Goal: Information Seeking & Learning: Learn about a topic

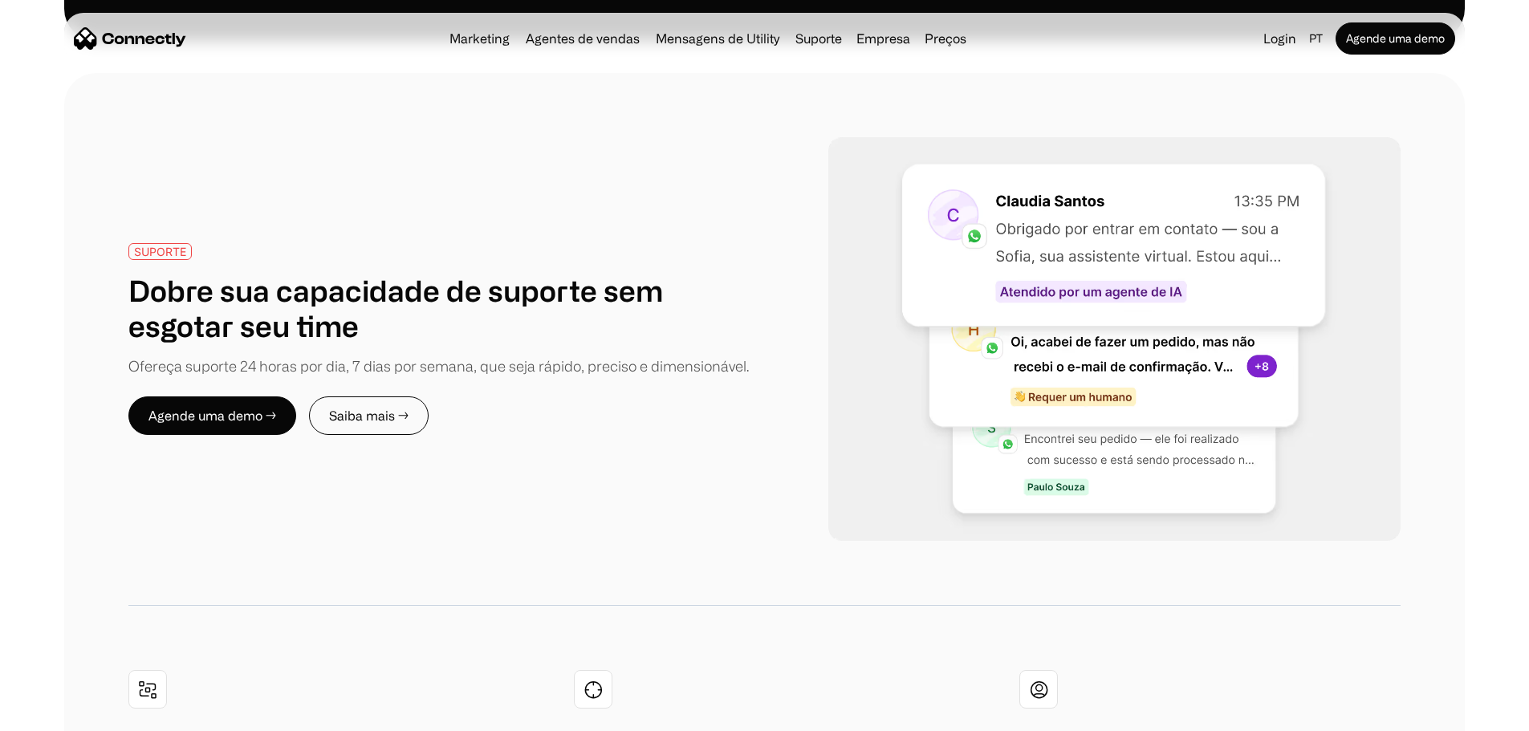
click at [1088, 334] on div "SUPORTE Dobre sua capacidade de suporte sem esgotar seu time Ofereça suporte 24…" at bounding box center [764, 339] width 1272 height 404
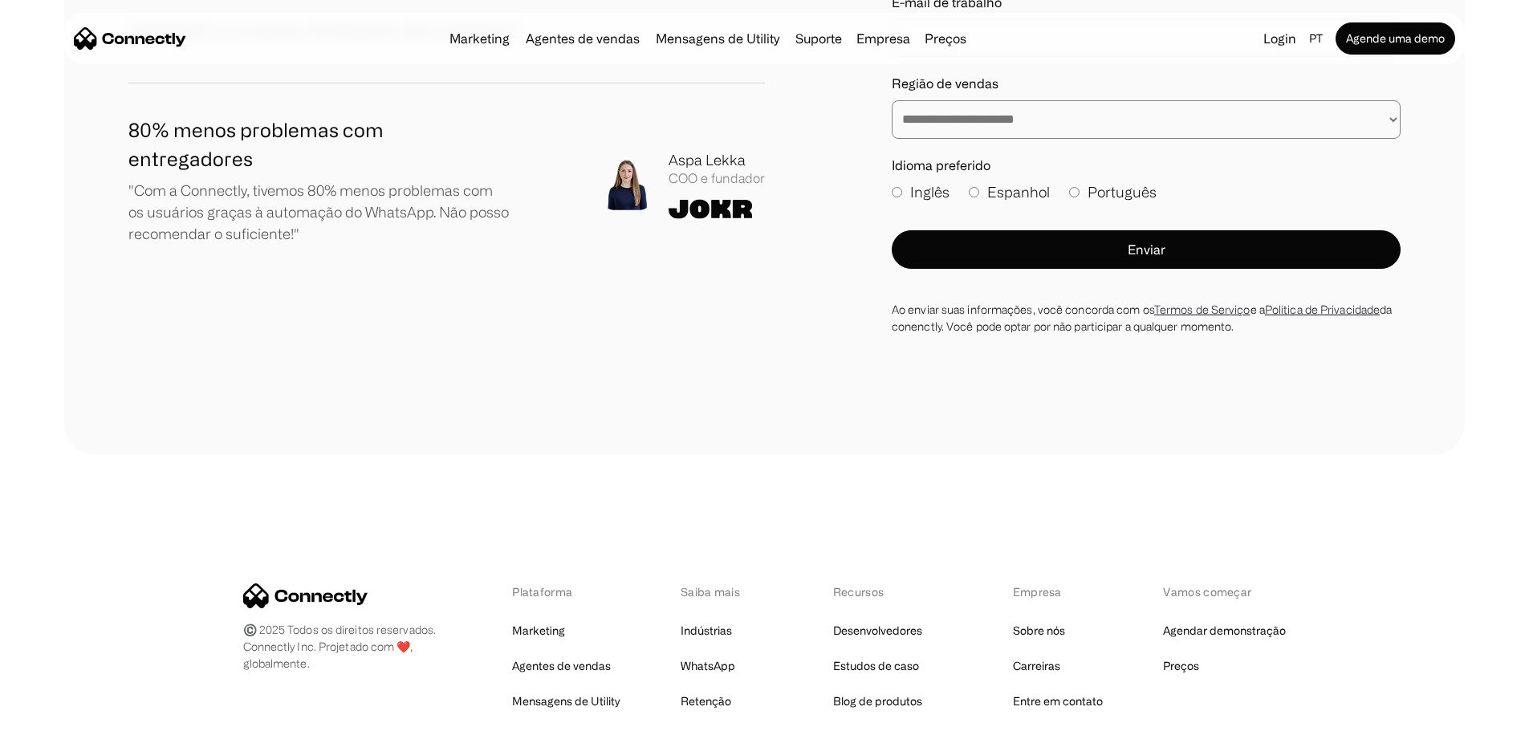
scroll to position [9517, 0]
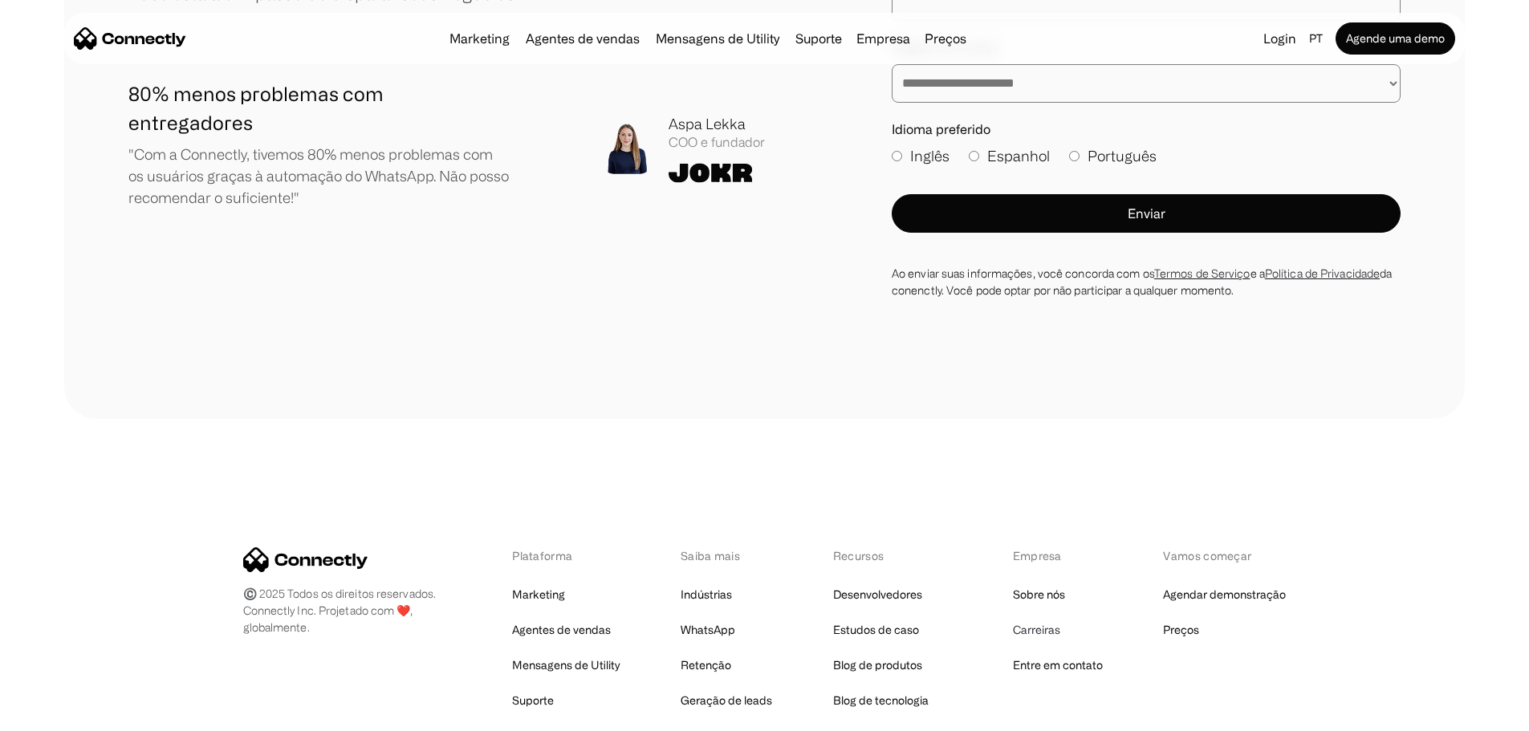
click at [1046, 619] on link "Carreiras" at bounding box center [1036, 630] width 47 height 22
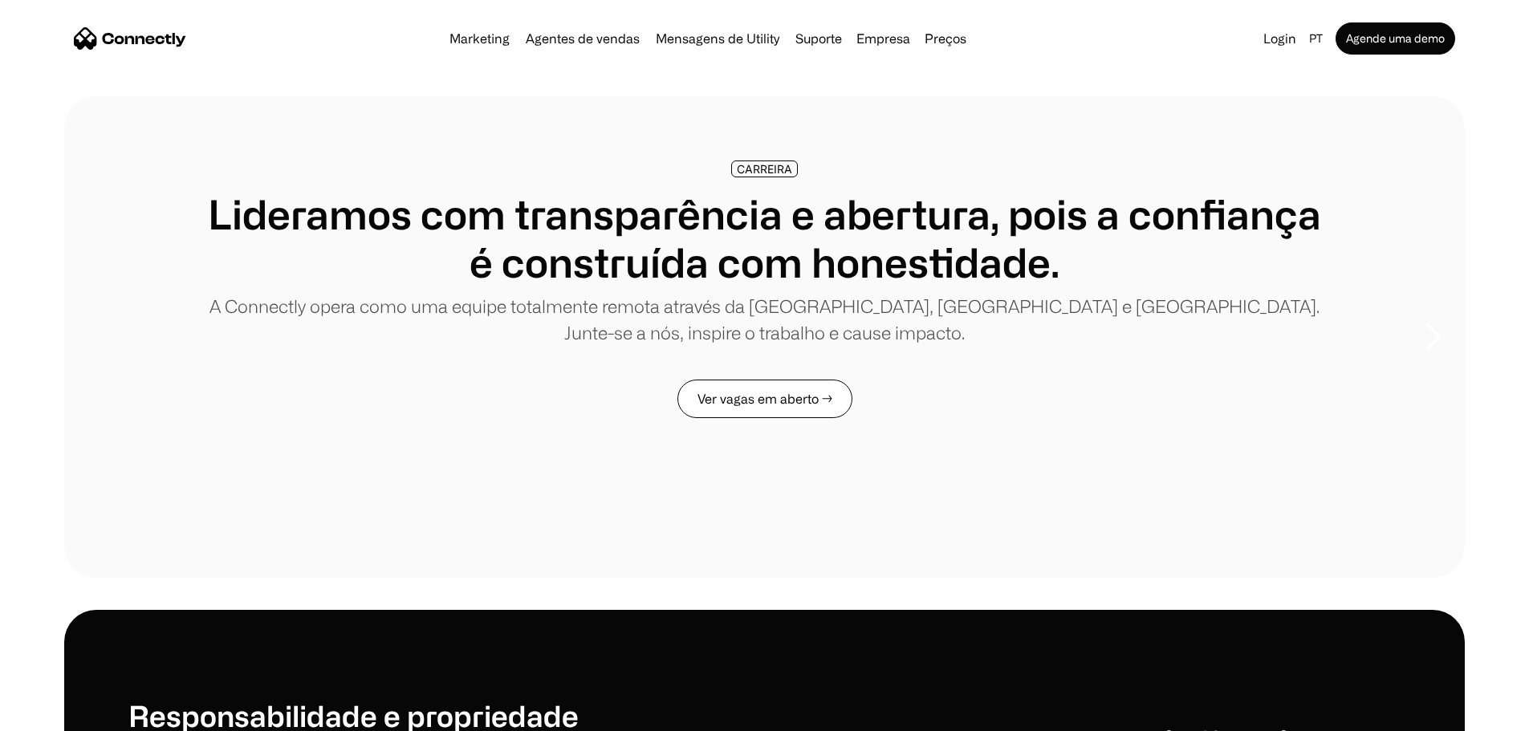
click at [773, 418] on link "Ver vagas em aberto →" at bounding box center [764, 399] width 175 height 39
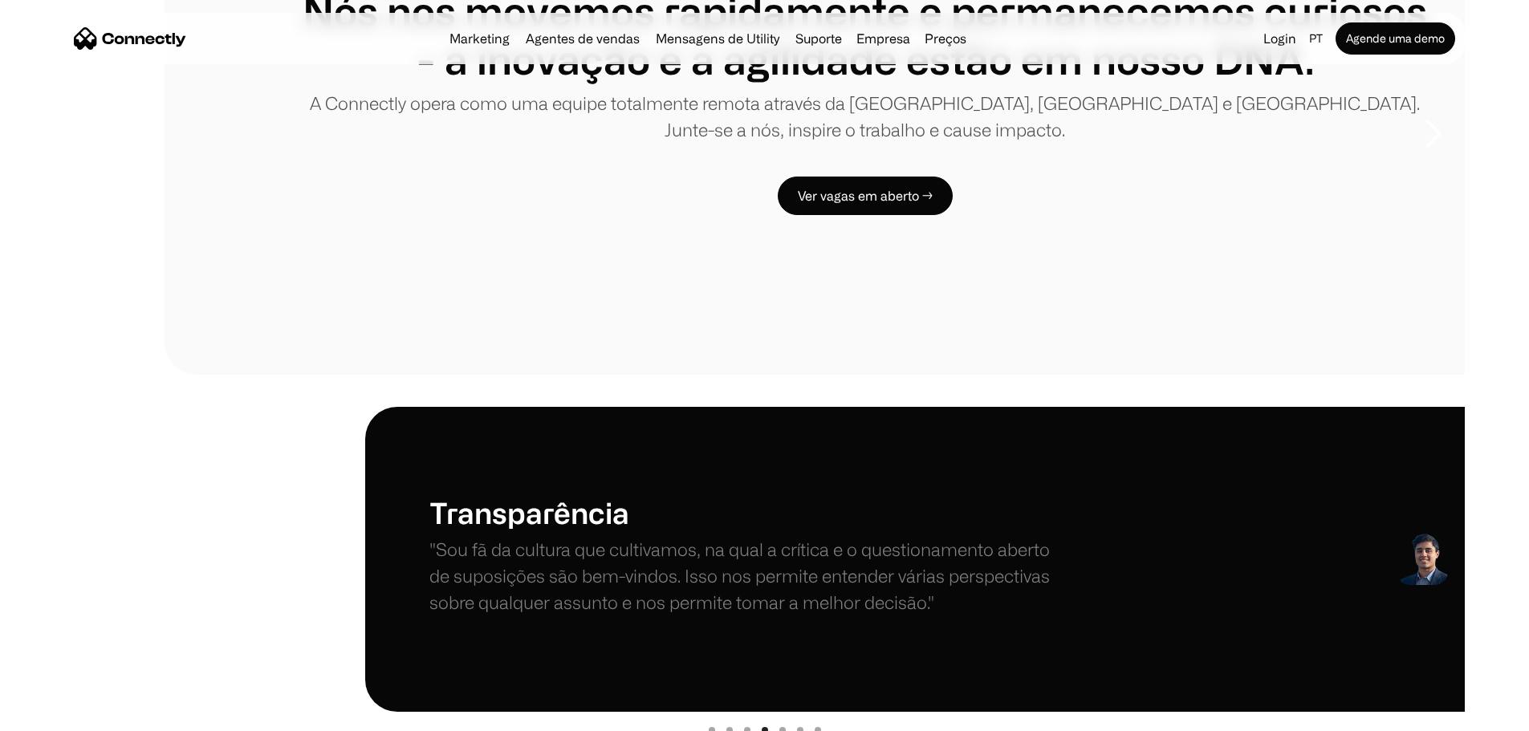
scroll to position [401, 0]
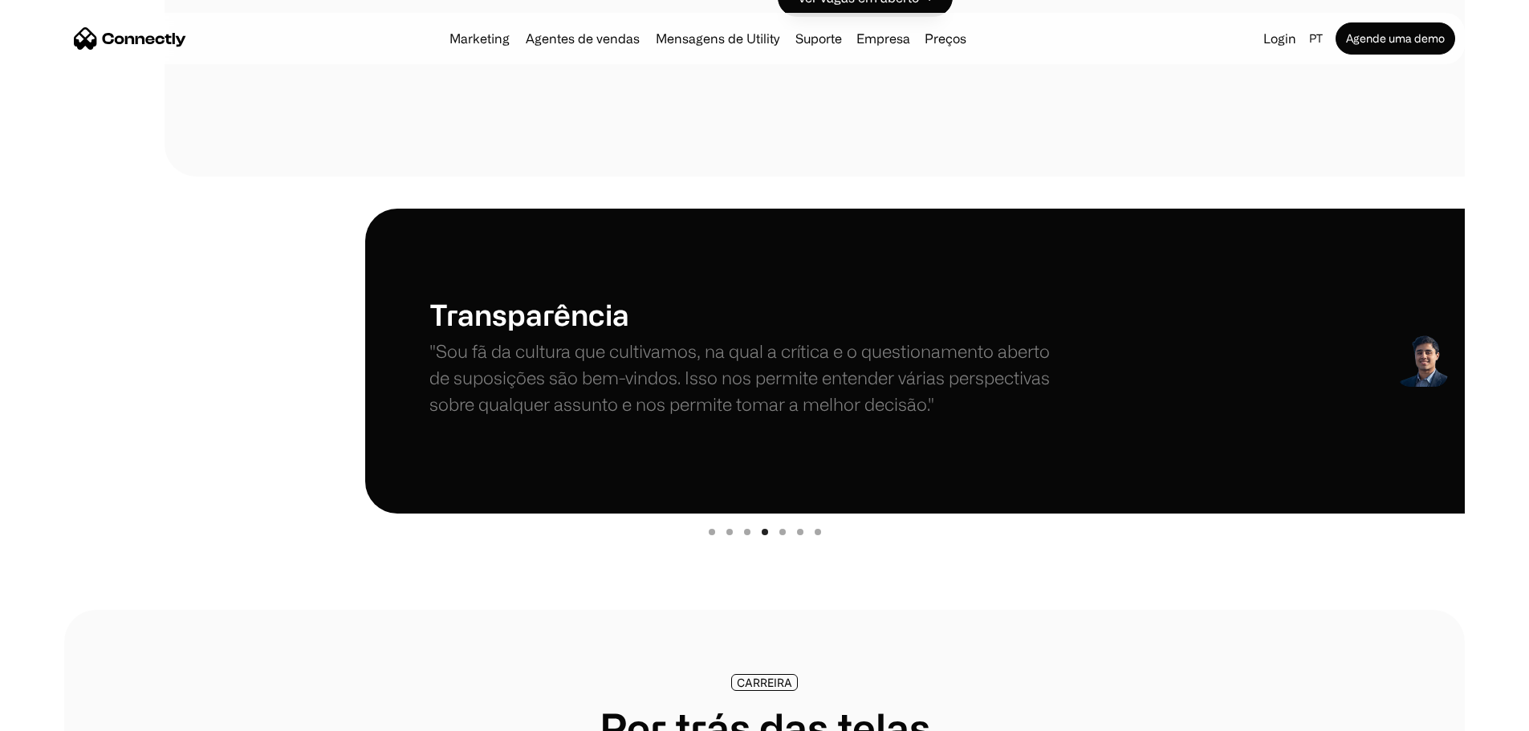
click at [709, 535] on div "Show slide 1 of 7" at bounding box center [712, 532] width 6 height 6
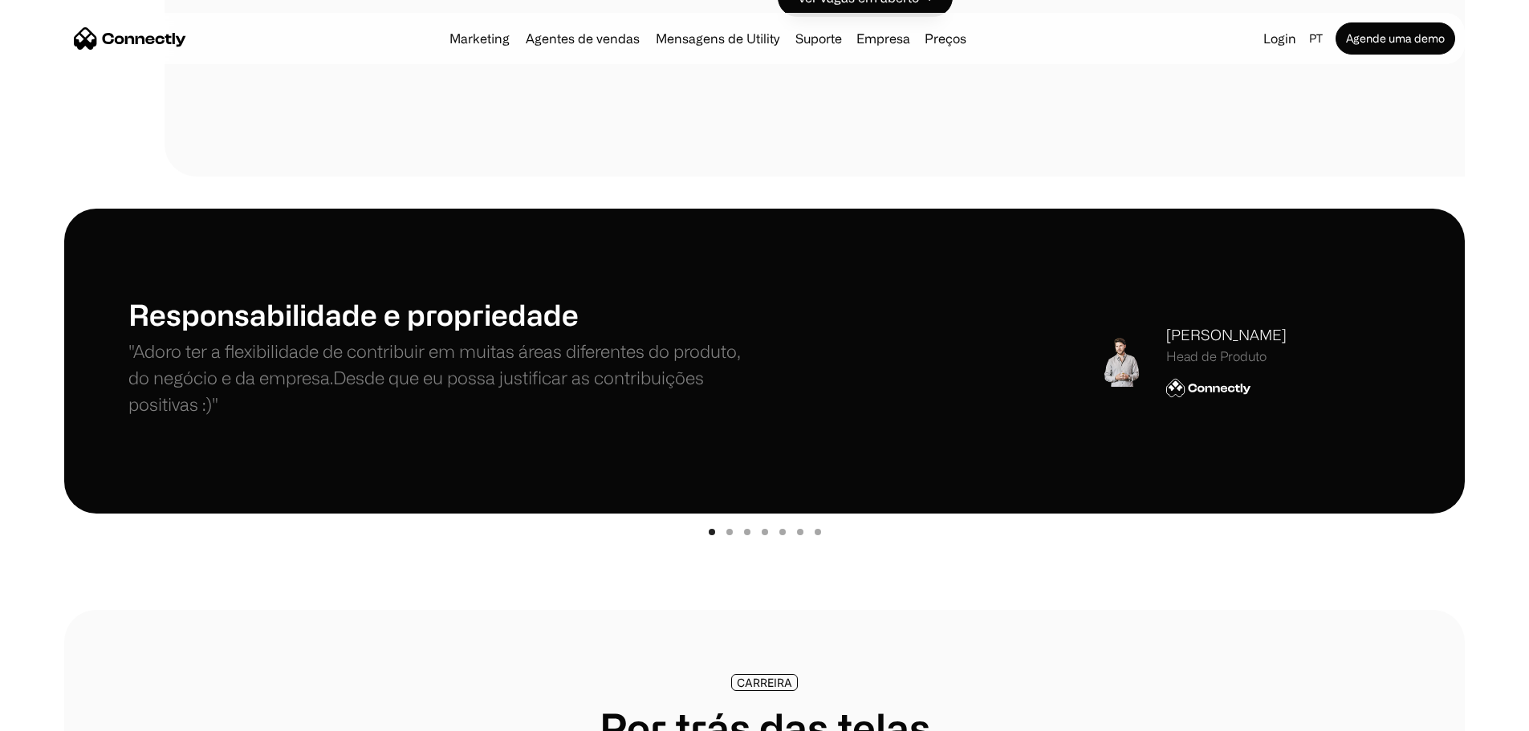
click at [730, 535] on div "Show slide 2 of 7" at bounding box center [729, 532] width 6 height 6
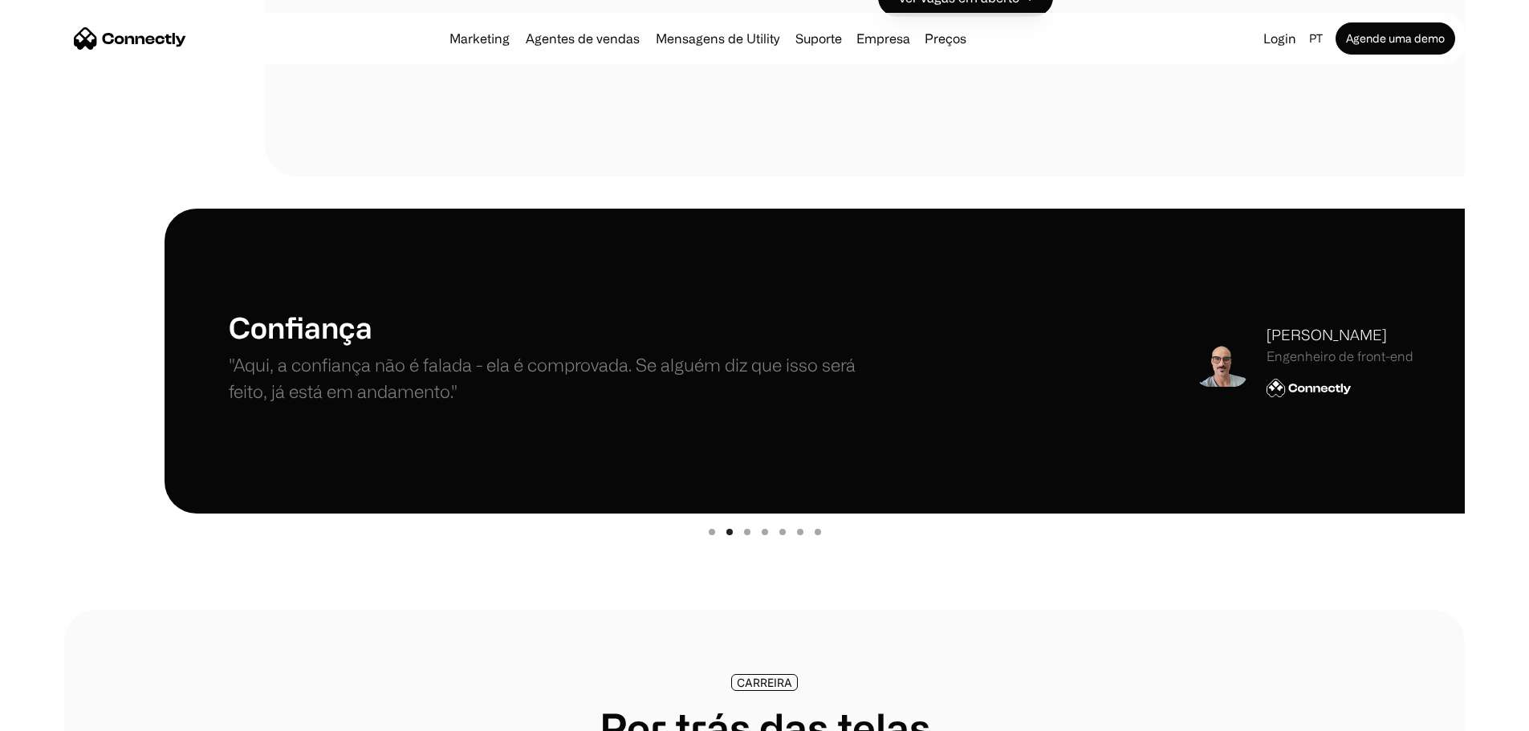
click at [747, 535] on div "Show slide 3 of 7" at bounding box center [747, 532] width 6 height 6
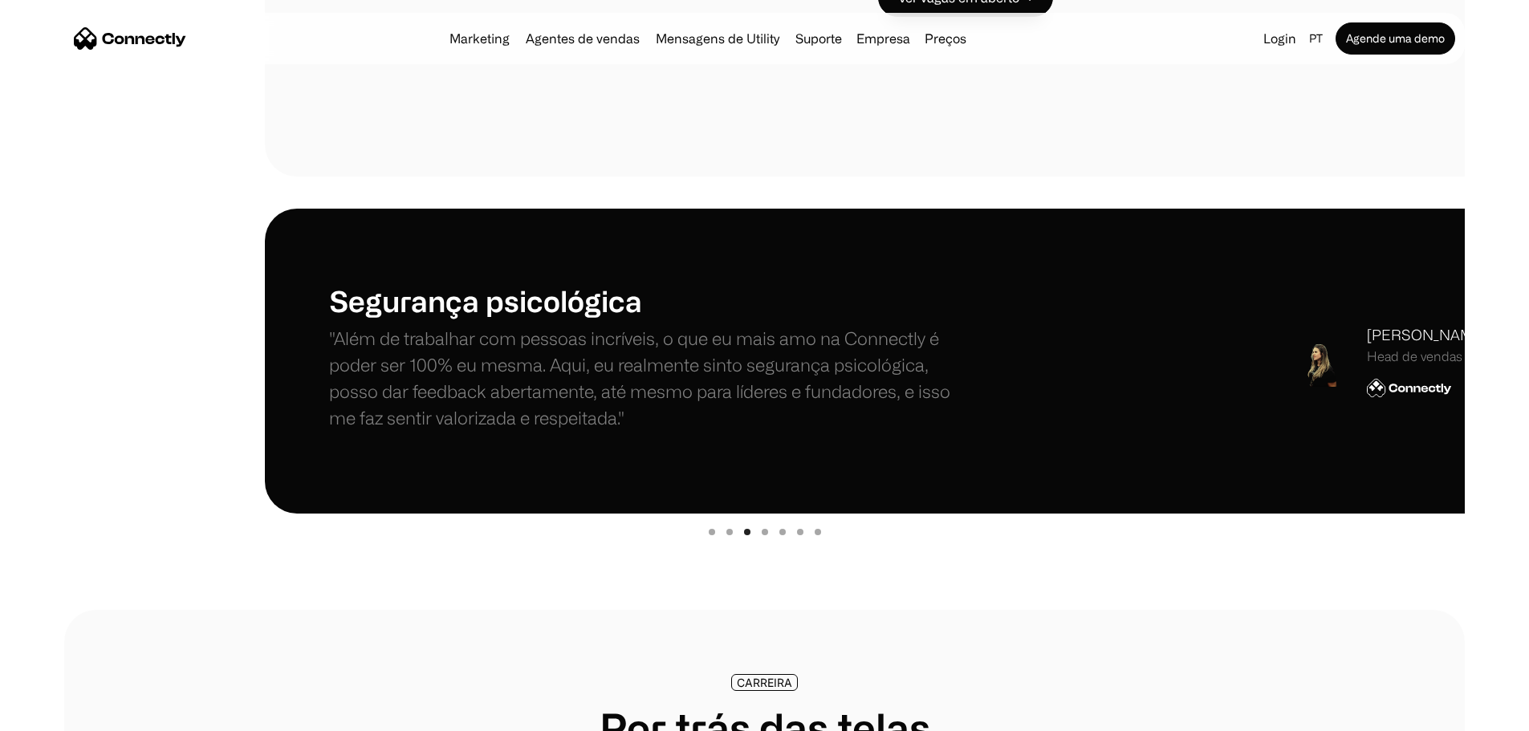
click at [762, 535] on div "Show slide 4 of 7" at bounding box center [765, 532] width 6 height 6
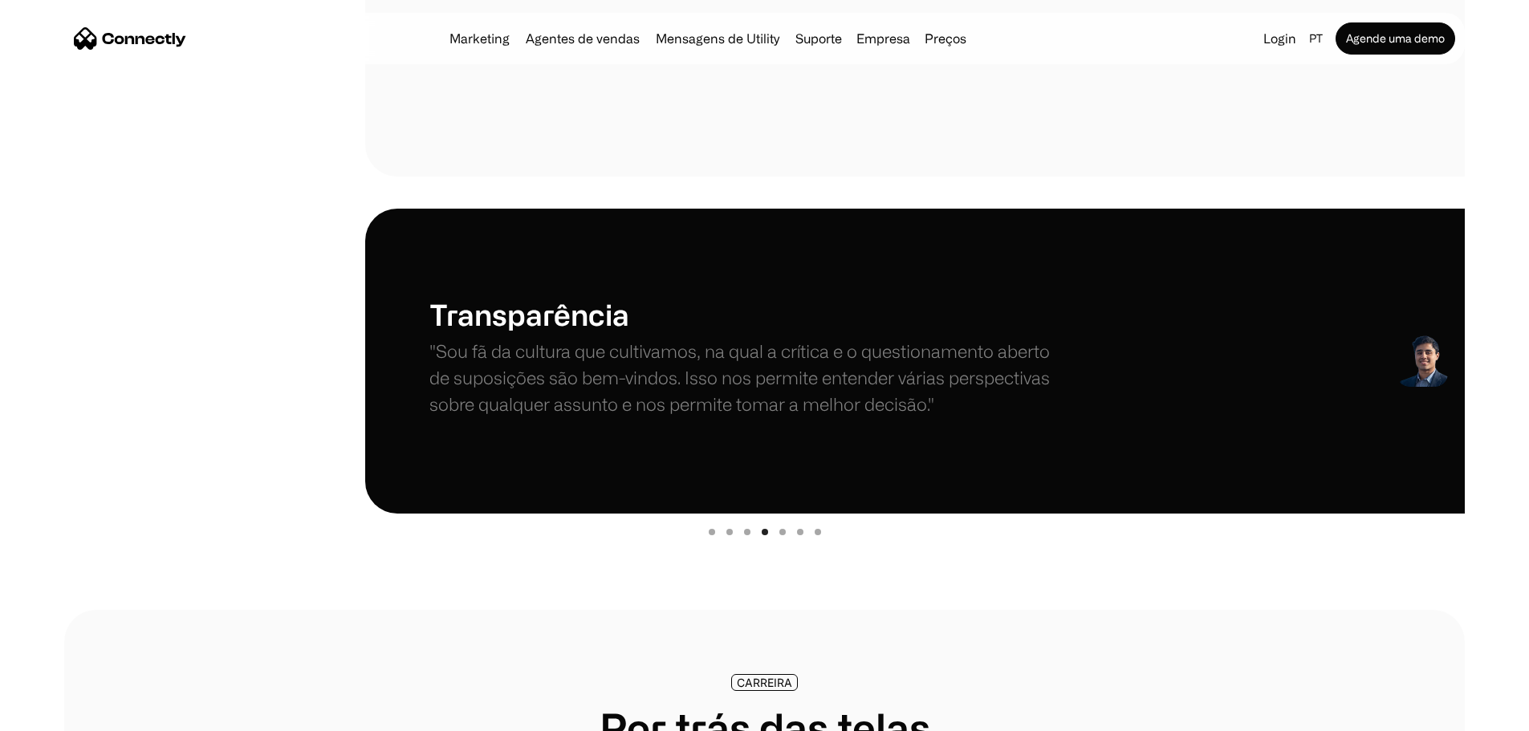
click at [744, 535] on div "Show slide 3 of 7" at bounding box center [747, 532] width 6 height 6
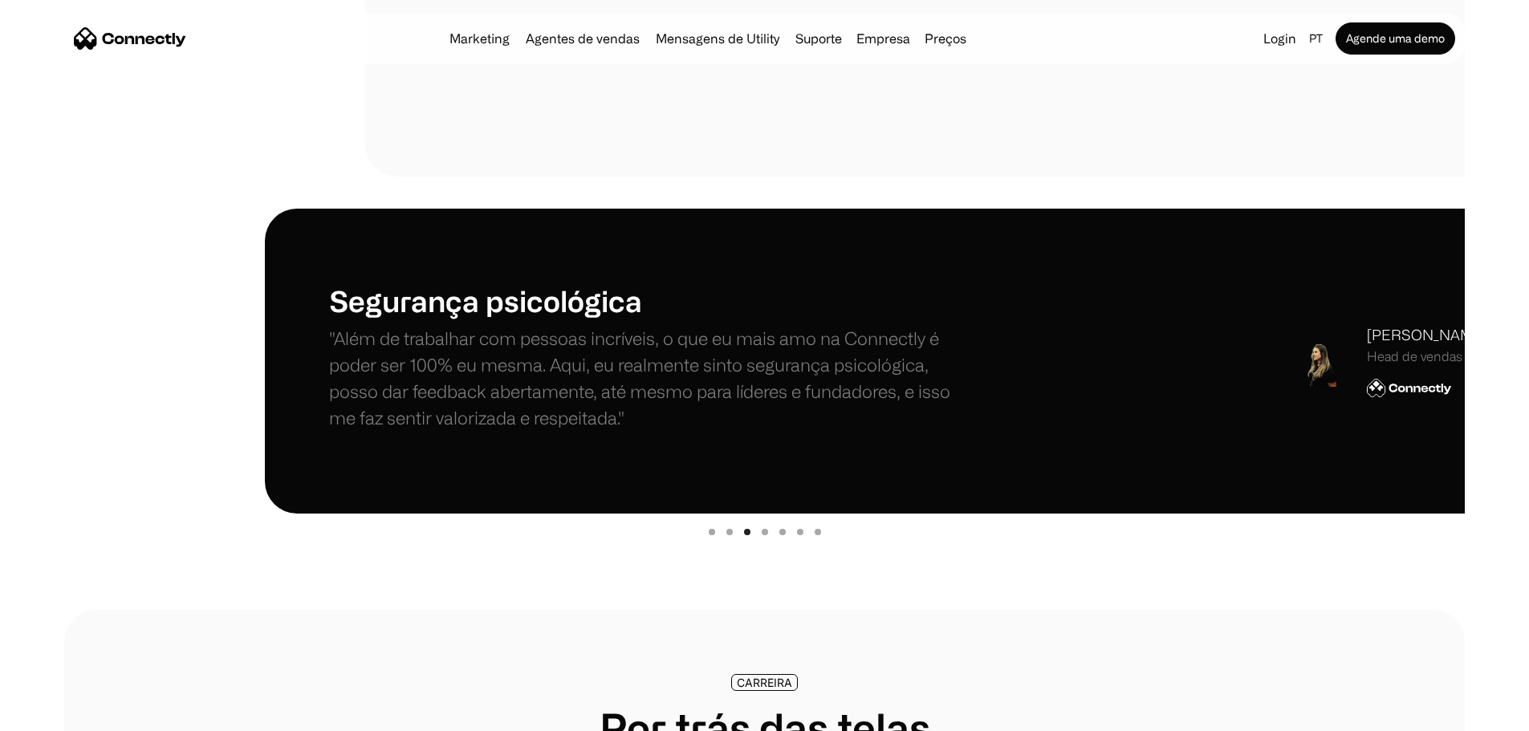
click at [782, 535] on div "Show slide 5 of 7" at bounding box center [782, 532] width 6 height 6
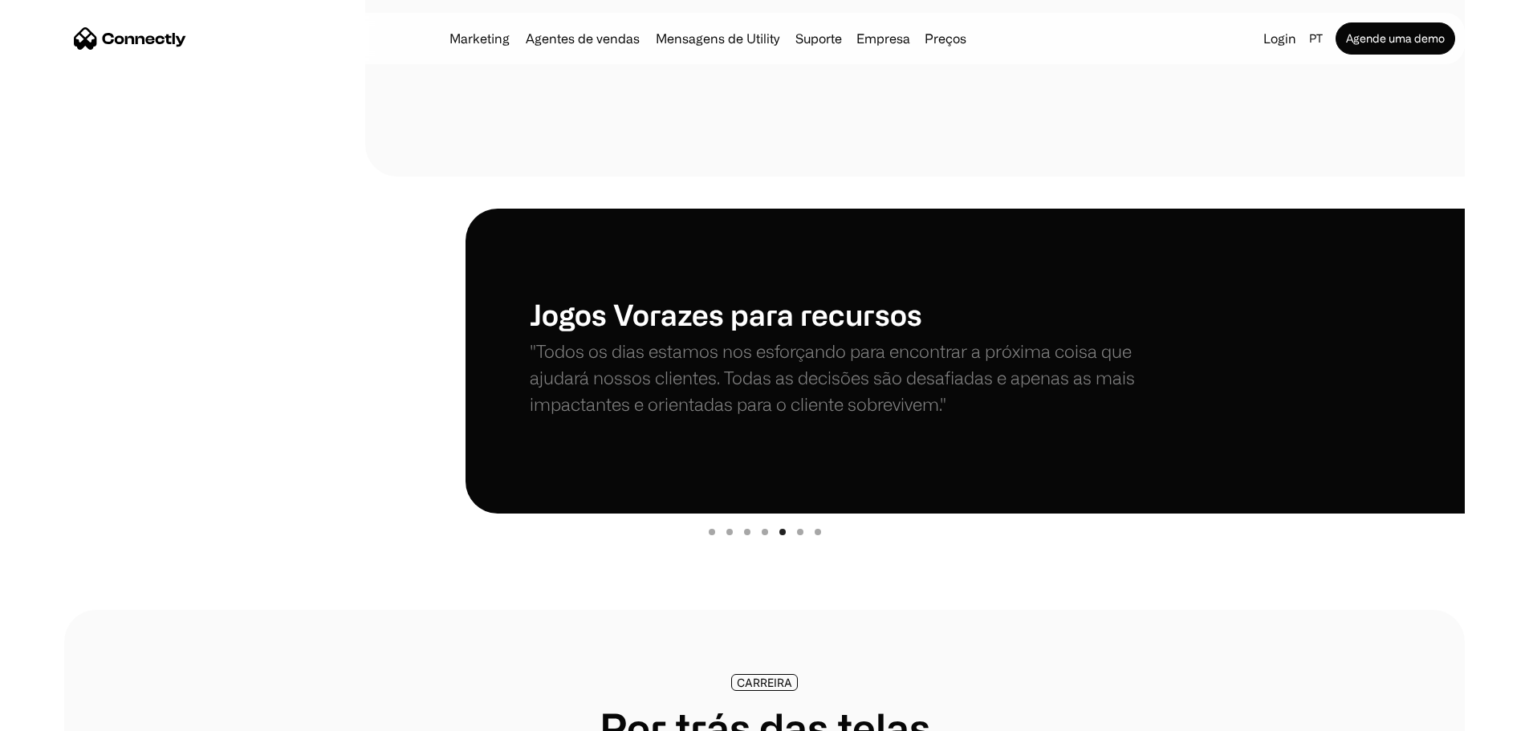
click at [802, 535] on div "Show slide 6 of 7" at bounding box center [800, 532] width 6 height 6
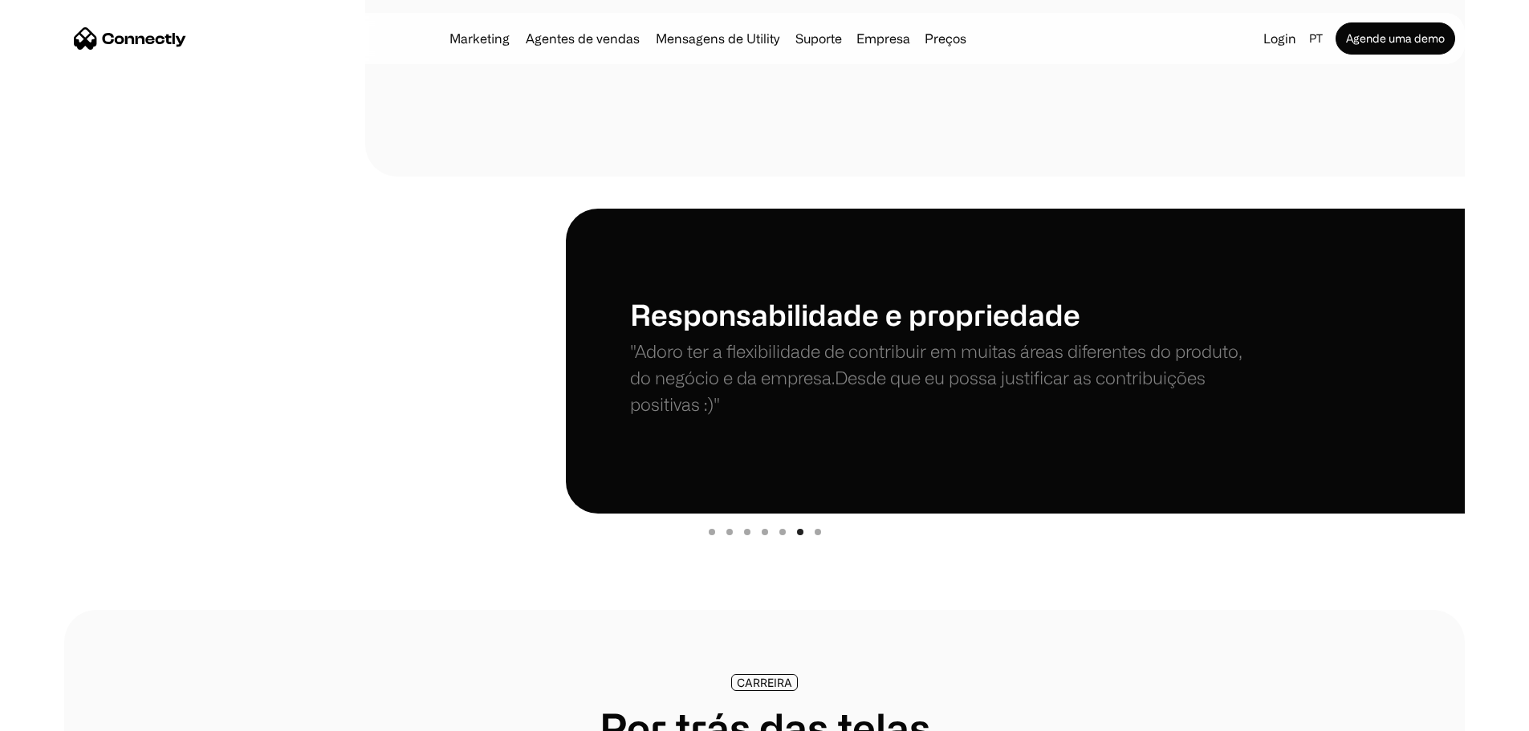
click at [750, 535] on div "Show slide 3 of 7" at bounding box center [747, 532] width 6 height 6
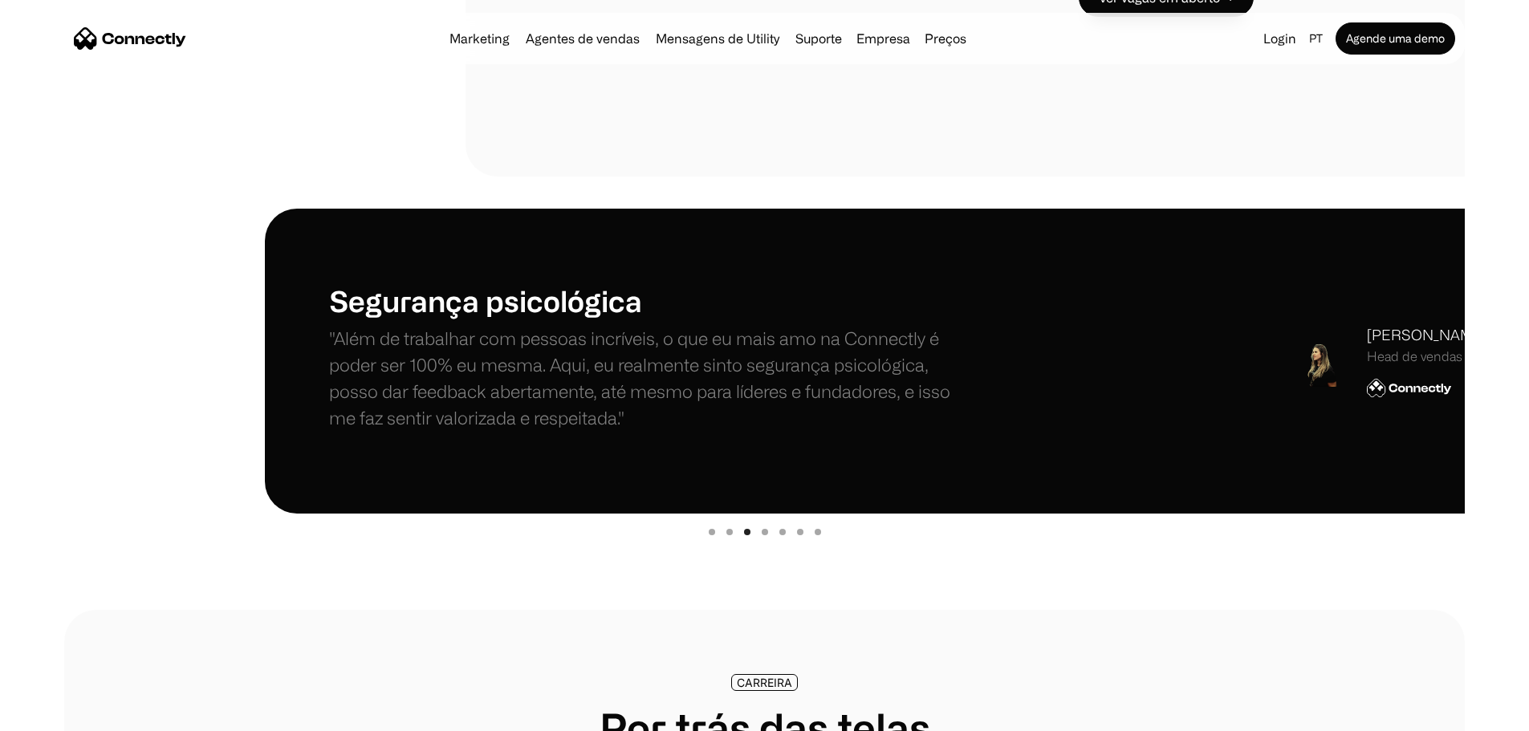
click at [818, 535] on div "Show slide 7 of 7" at bounding box center [818, 532] width 6 height 6
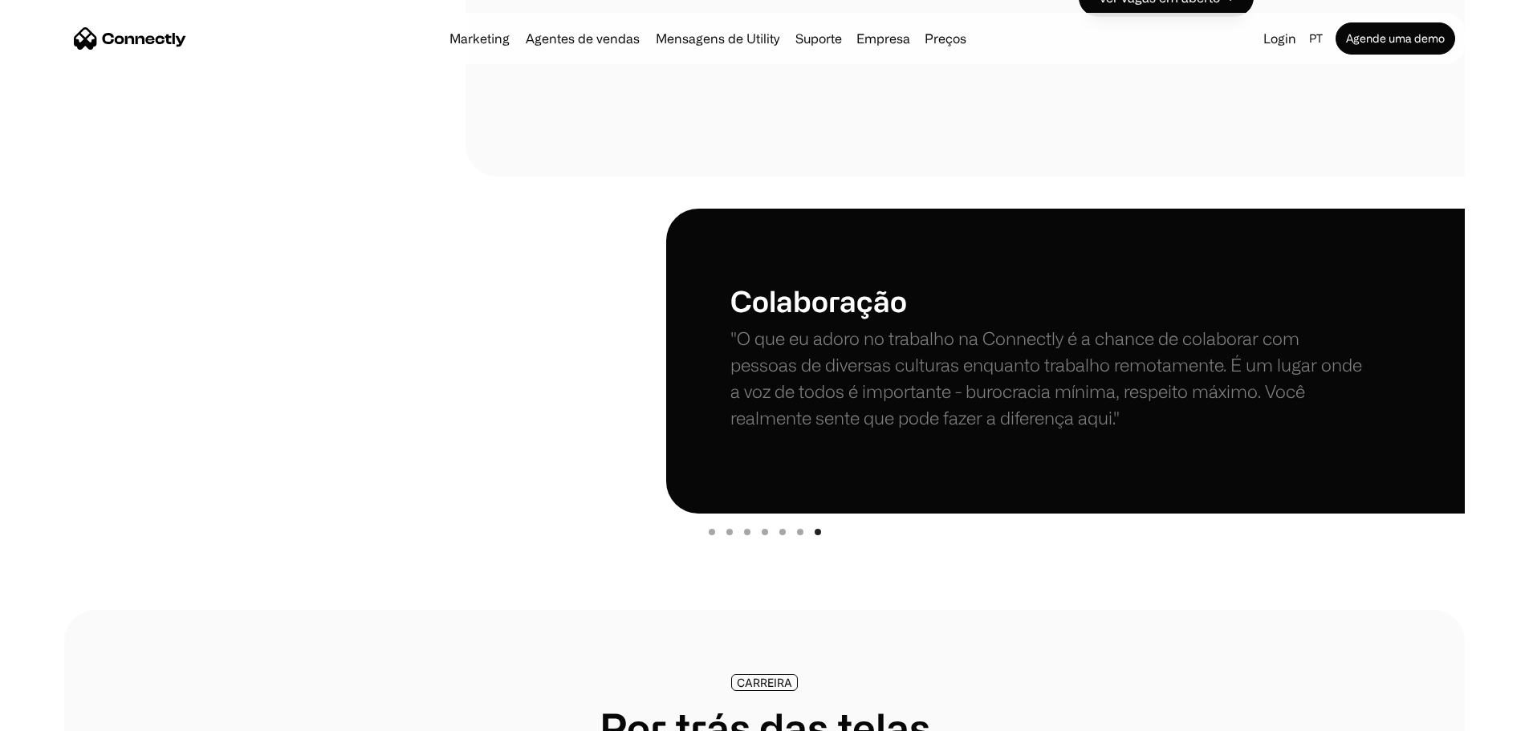
click at [799, 535] on div "Show slide 6 of 7" at bounding box center [800, 532] width 6 height 6
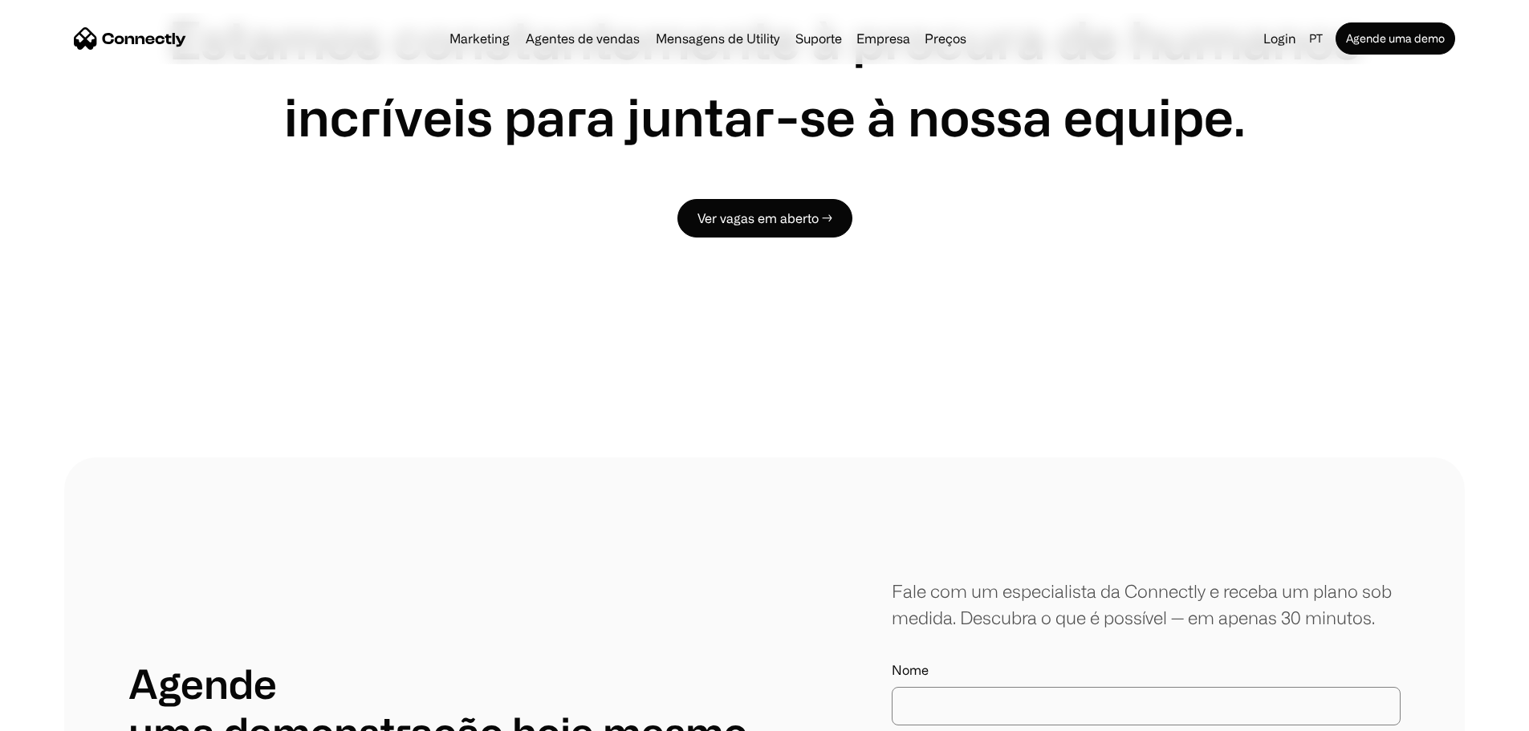
scroll to position [3130, 0]
